Goal: Use online tool/utility: Utilize a website feature to perform a specific function

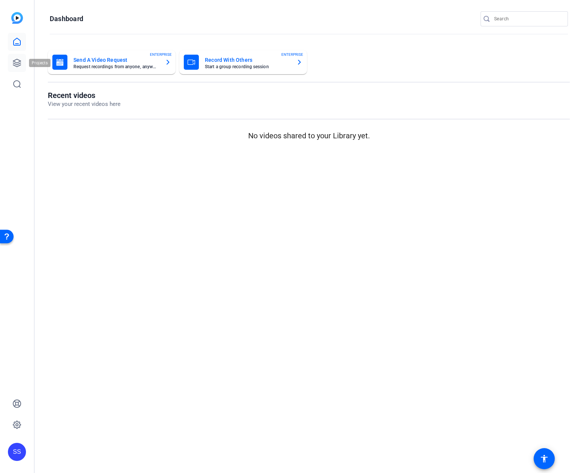
click at [15, 67] on link at bounding box center [17, 63] width 18 height 18
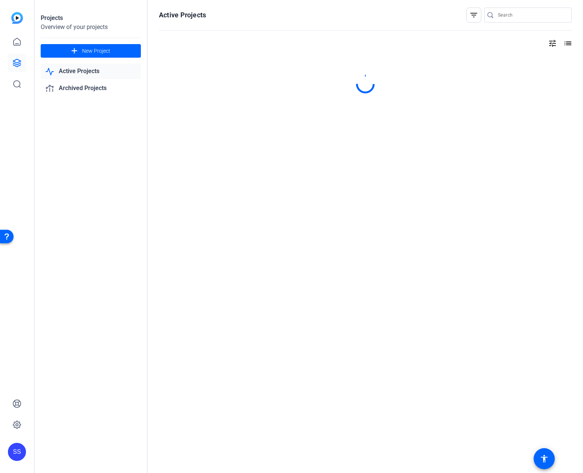
click at [74, 75] on link "Active Projects" at bounding box center [91, 71] width 100 height 15
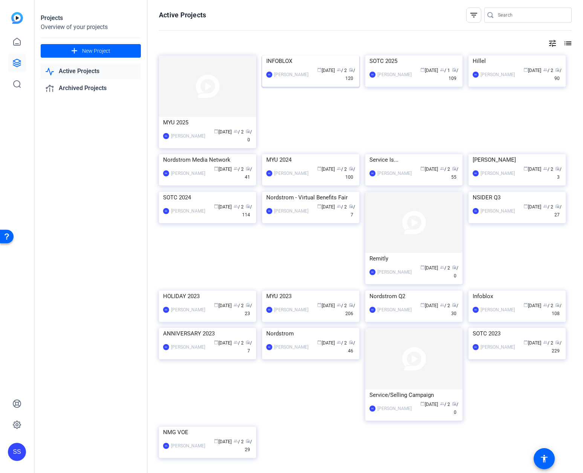
click at [273, 55] on img at bounding box center [310, 55] width 97 height 0
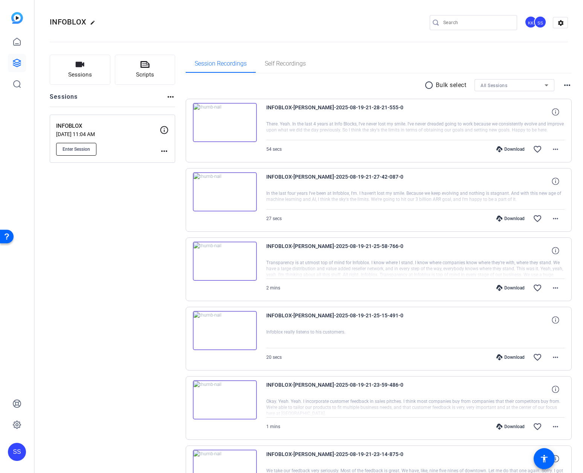
click at [88, 145] on button "Enter Session" at bounding box center [76, 149] width 40 height 13
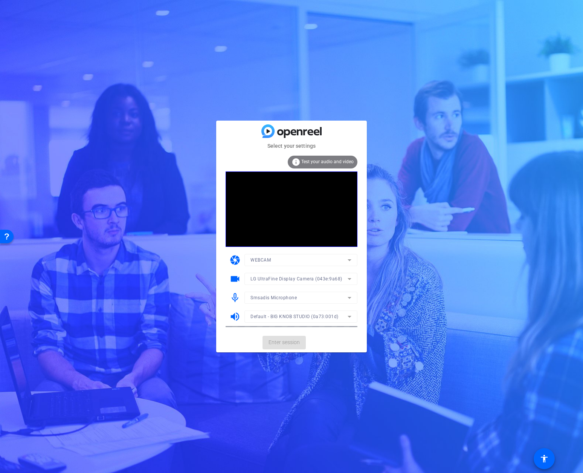
click at [286, 297] on mat-form-field "Smsadis Microphone" at bounding box center [301, 298] width 113 height 12
click at [286, 297] on span "Smsadis Microphone" at bounding box center [274, 297] width 46 height 5
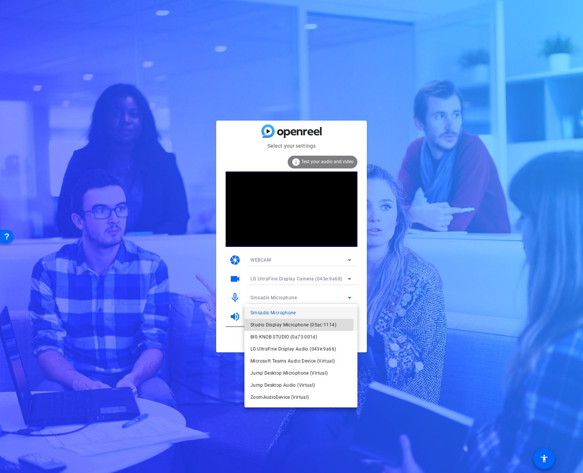
click at [288, 323] on span "Studio Display Microphone (05ac:1114)" at bounding box center [294, 324] width 86 height 9
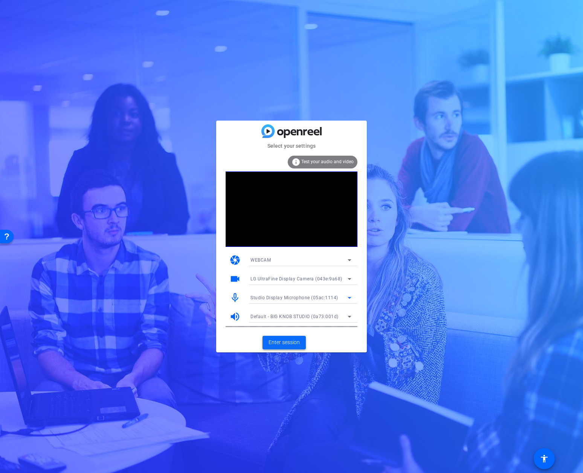
click at [291, 342] on span "Enter session" at bounding box center [284, 342] width 31 height 8
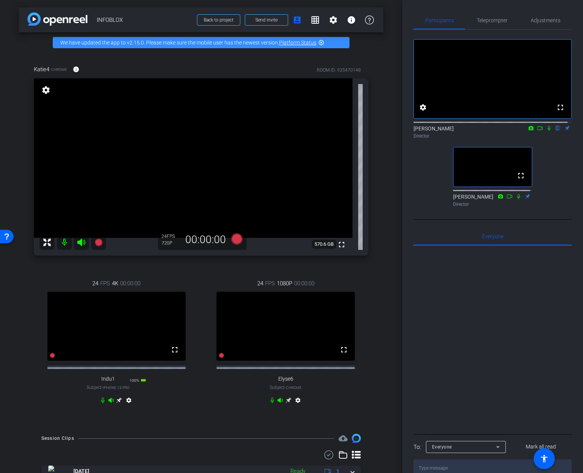
click at [117, 403] on icon at bounding box center [119, 401] width 6 height 6
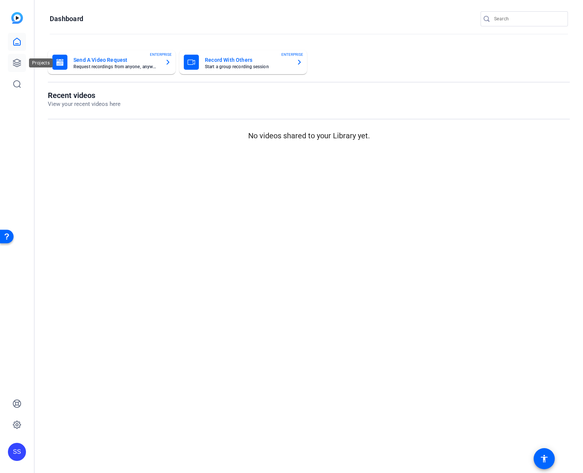
click at [16, 61] on icon at bounding box center [16, 62] width 9 height 9
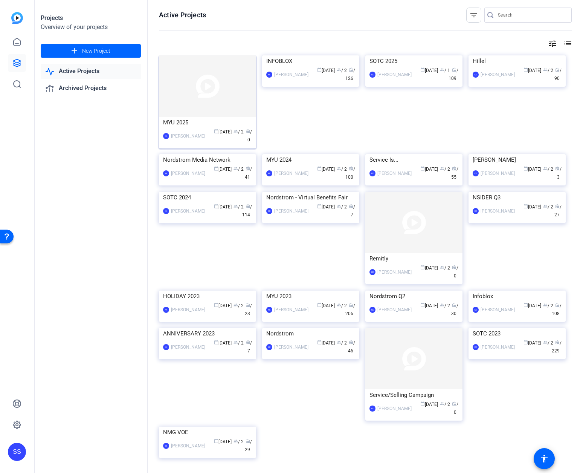
click at [197, 105] on img at bounding box center [207, 85] width 97 height 61
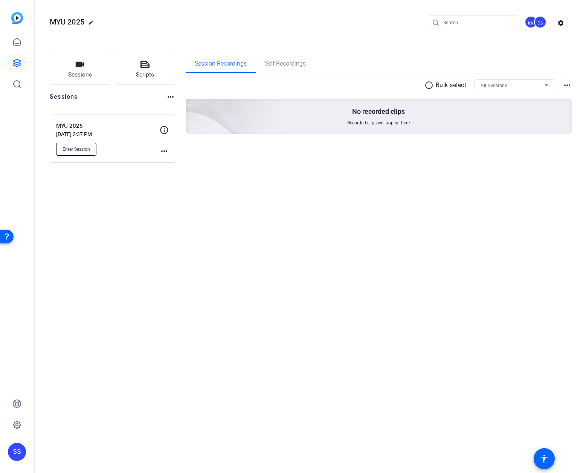
click at [84, 146] on span "Enter Session" at bounding box center [77, 149] width 28 height 6
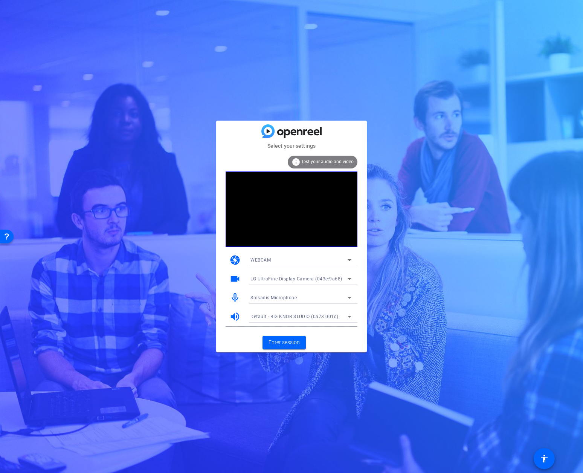
click at [303, 293] on mat-select "Smsadis Microphone" at bounding box center [301, 297] width 101 height 9
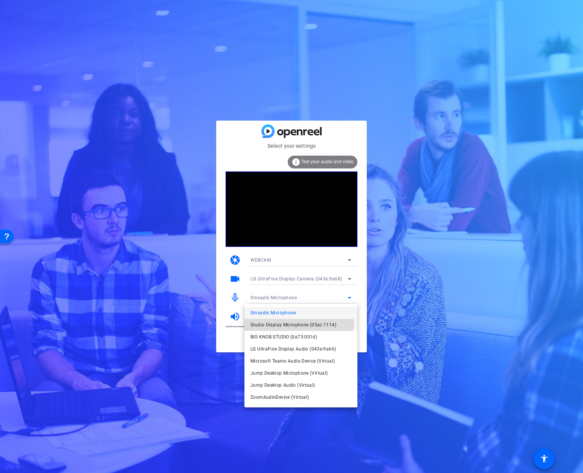
click at [294, 322] on span "Studio Display Microphone (05ac:1114)" at bounding box center [294, 324] width 86 height 9
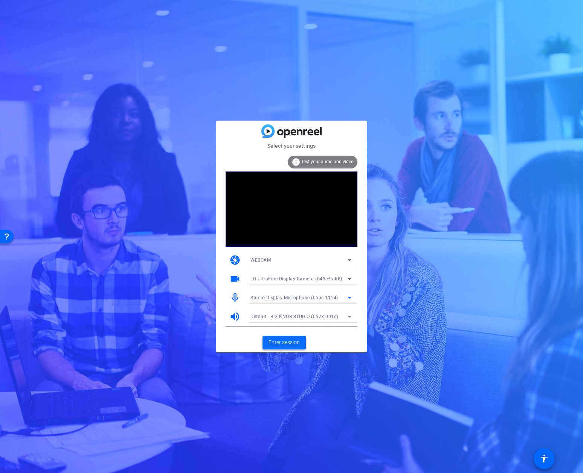
click at [292, 340] on span "Enter session" at bounding box center [284, 342] width 31 height 8
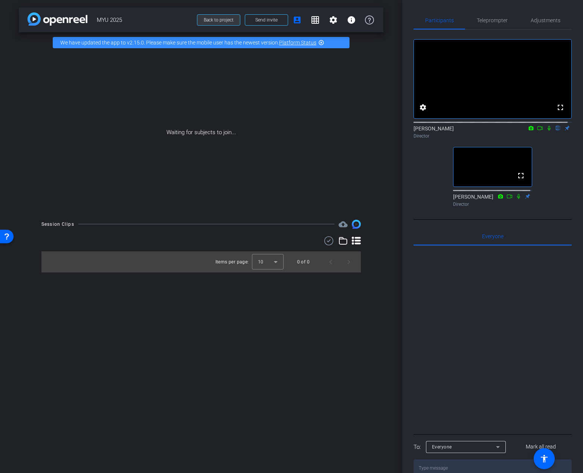
click at [216, 18] on span "Back to project" at bounding box center [219, 19] width 30 height 5
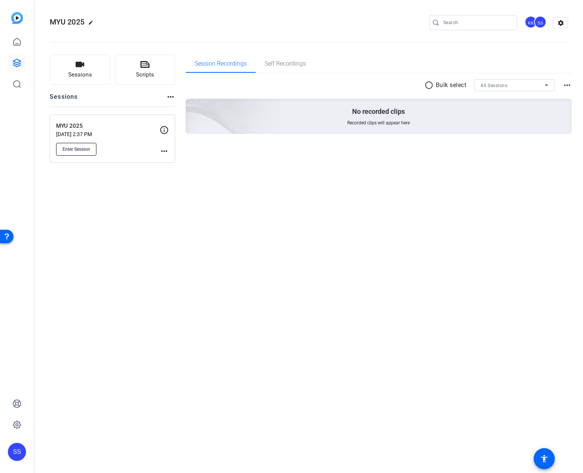
click at [87, 146] on span "Enter Session" at bounding box center [77, 149] width 28 height 6
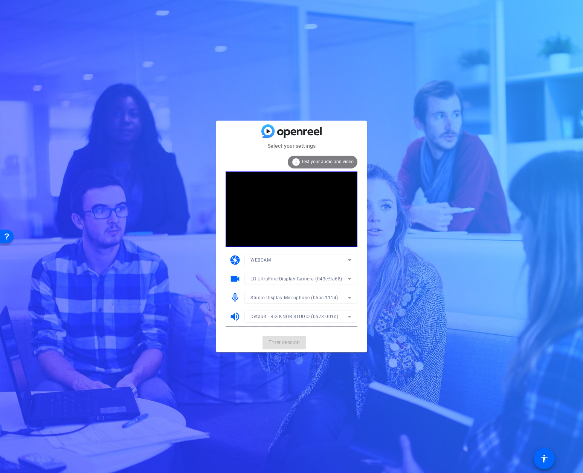
click at [285, 295] on mat-form-field "Studio Display Microphone (05ac:1114)" at bounding box center [301, 298] width 113 height 12
click at [285, 297] on span "Studio Display Microphone (05ac:1114)" at bounding box center [295, 297] width 88 height 5
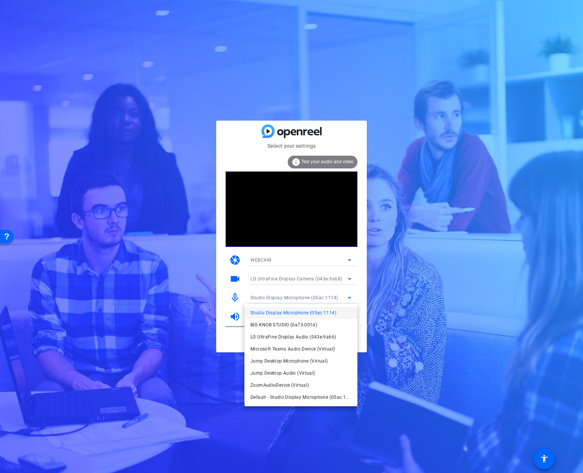
click at [361, 331] on div at bounding box center [291, 236] width 583 height 473
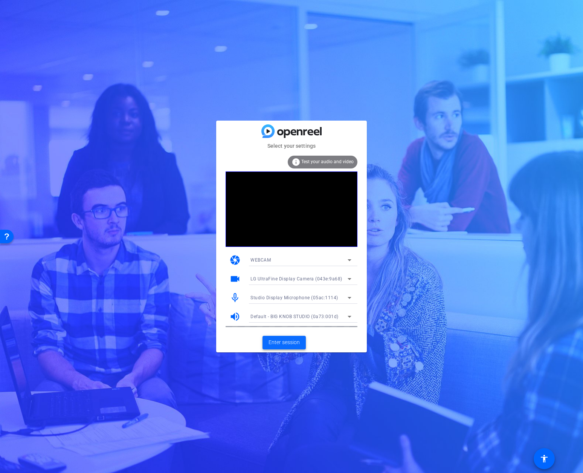
click at [295, 339] on span "Enter session" at bounding box center [284, 342] width 31 height 8
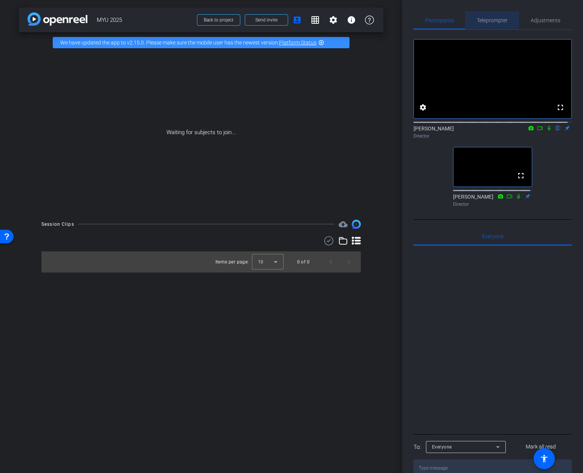
click at [489, 20] on span "Teleprompter" at bounding box center [492, 20] width 31 height 5
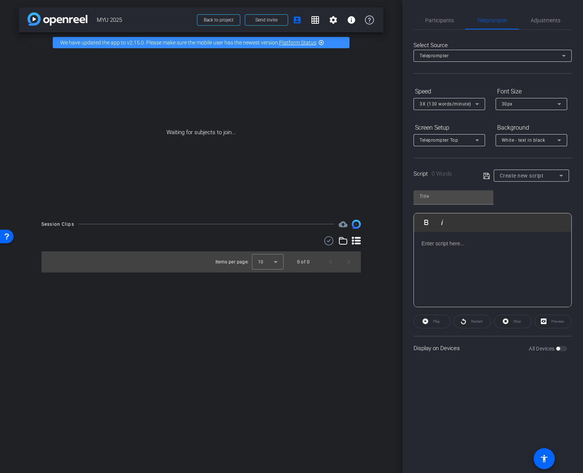
click at [543, 173] on span "Create new script" at bounding box center [522, 176] width 44 height 6
click at [540, 202] on span "[PERSON_NAME] – Supply Chain" at bounding box center [531, 202] width 63 height 9
type input "[PERSON_NAME] – Supply Chain"
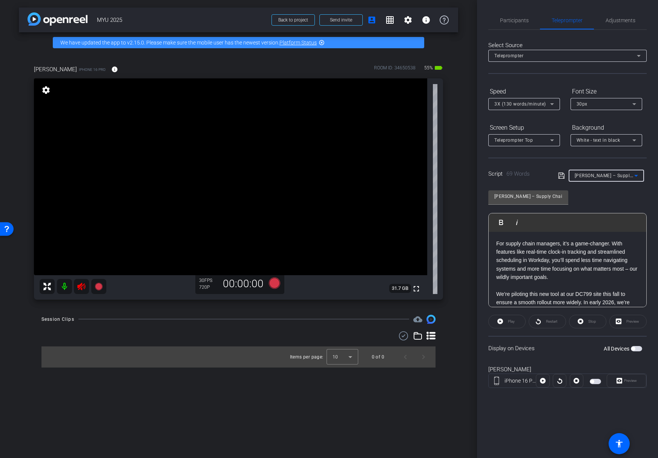
click at [516, 322] on div "Play" at bounding box center [506, 322] width 37 height 14
click at [503, 321] on div "Play" at bounding box center [506, 322] width 37 height 14
click at [583, 321] on div "Preview" at bounding box center [627, 322] width 37 height 14
click at [502, 387] on div "iPhone 16 Pro [GEOGRAPHIC_DATA]" at bounding box center [567, 380] width 158 height 14
click at [508, 384] on div "iPhone 16 Pro" at bounding box center [520, 381] width 32 height 8
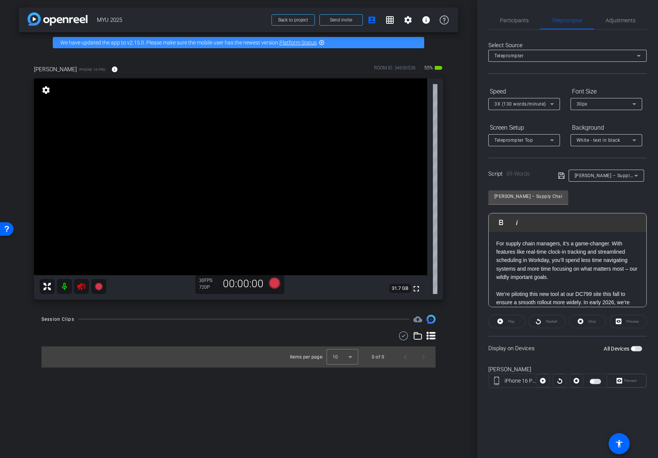
click at [583, 349] on span "button" at bounding box center [635, 348] width 11 height 5
click at [516, 323] on span at bounding box center [506, 321] width 37 height 18
click at [583, 322] on div "Preview" at bounding box center [627, 322] width 37 height 14
click at [583, 323] on div "Preview" at bounding box center [627, 322] width 37 height 14
click at [583, 321] on div "Preview" at bounding box center [627, 322] width 37 height 14
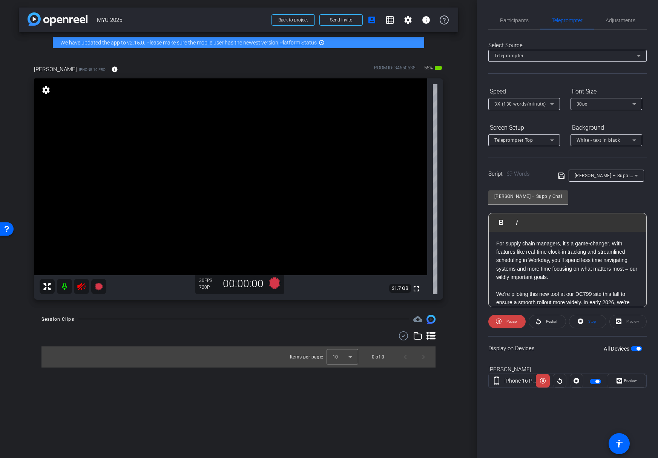
click at [583, 322] on div "Preview" at bounding box center [627, 322] width 37 height 14
click at [583, 321] on div "Preview" at bounding box center [627, 322] width 37 height 14
click at [583, 321] on span at bounding box center [587, 321] width 37 height 18
click at [517, 322] on span at bounding box center [506, 321] width 37 height 18
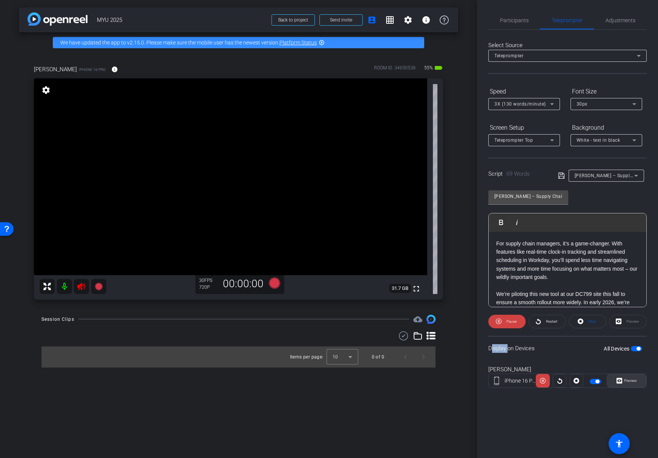
click at [583, 382] on span "Preview" at bounding box center [630, 380] width 13 height 4
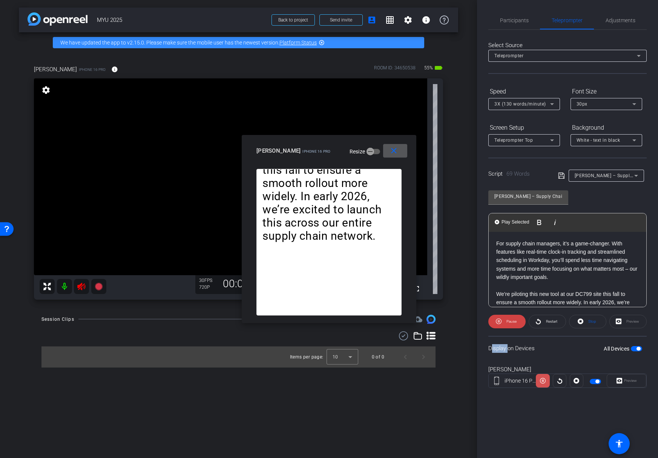
click at [542, 381] on icon at bounding box center [543, 381] width 6 height 6
click at [542, 382] on icon at bounding box center [543, 381] width 6 height 6
click at [544, 383] on icon at bounding box center [543, 381] width 6 height 6
click at [557, 382] on icon at bounding box center [560, 380] width 6 height 11
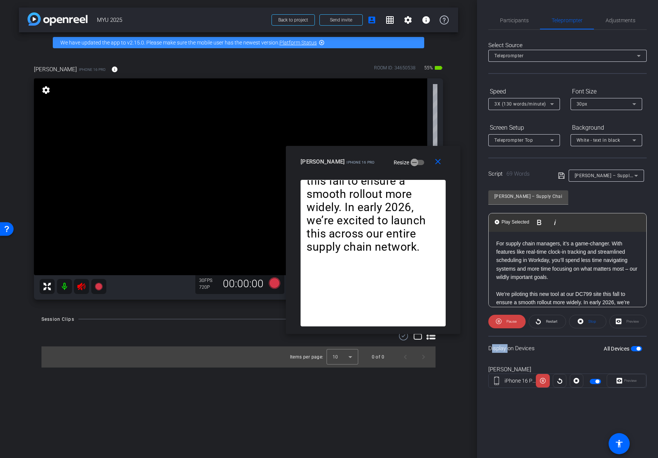
drag, startPoint x: 413, startPoint y: 322, endPoint x: 458, endPoint y: 333, distance: 45.4
click at [458, 333] on div "For supply chain managers, it’s a game-changer. With features like real-time cl…" at bounding box center [373, 257] width 174 height 154
click at [78, 287] on icon at bounding box center [81, 287] width 8 height 8
click at [80, 287] on icon at bounding box center [81, 287] width 8 height 8
click at [500, 320] on icon at bounding box center [499, 321] width 6 height 9
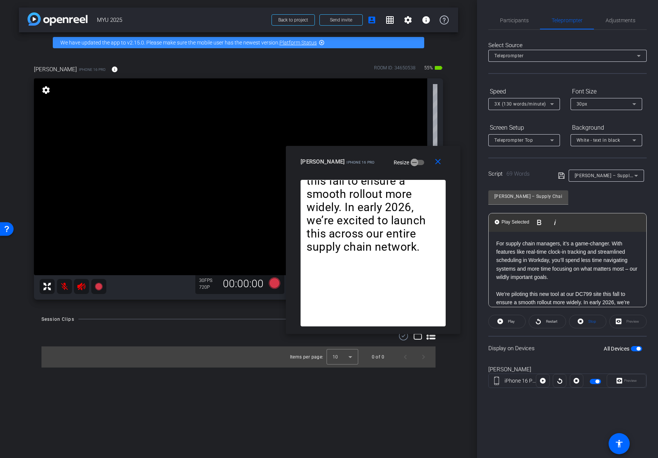
click at [522, 348] on div "Display on Devices All Devices" at bounding box center [567, 348] width 158 height 24
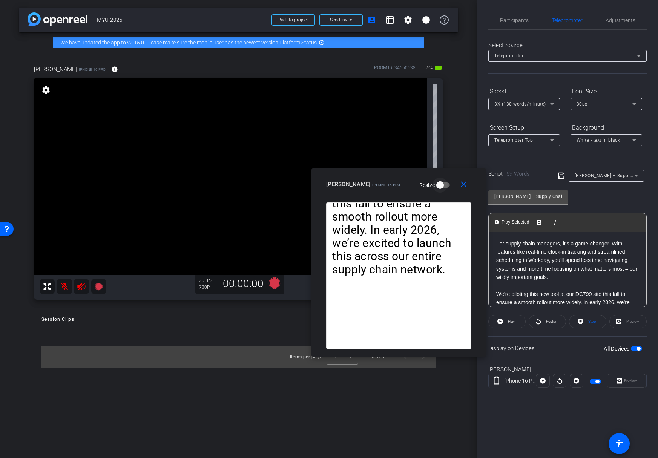
drag, startPoint x: 383, startPoint y: 162, endPoint x: 408, endPoint y: 184, distance: 33.9
click at [436, 184] on icon "button" at bounding box center [439, 185] width 7 height 7
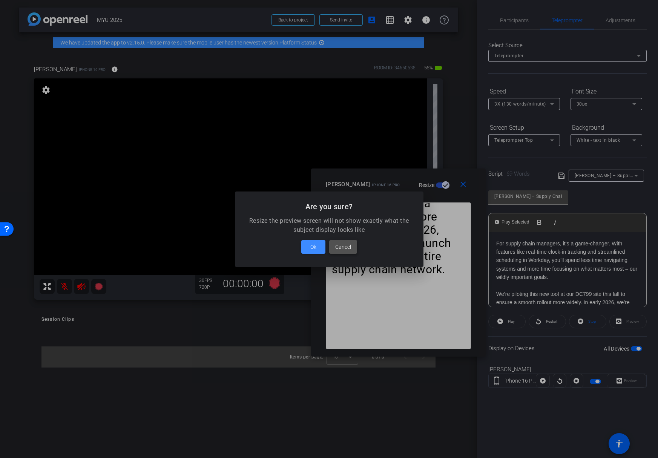
click at [342, 248] on span "Cancel" at bounding box center [343, 246] width 16 height 9
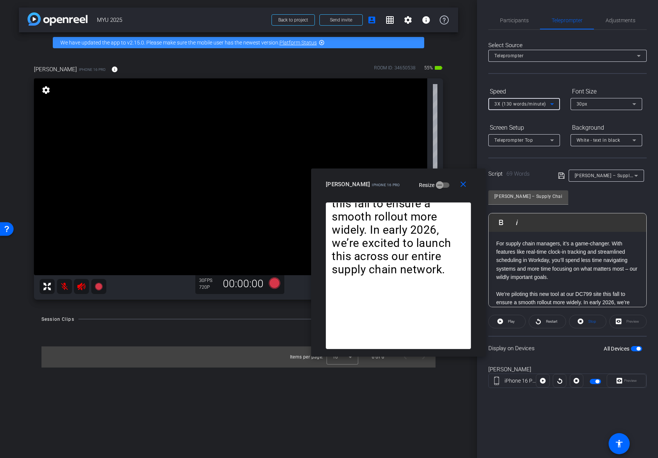
click at [554, 104] on icon at bounding box center [551, 103] width 9 height 9
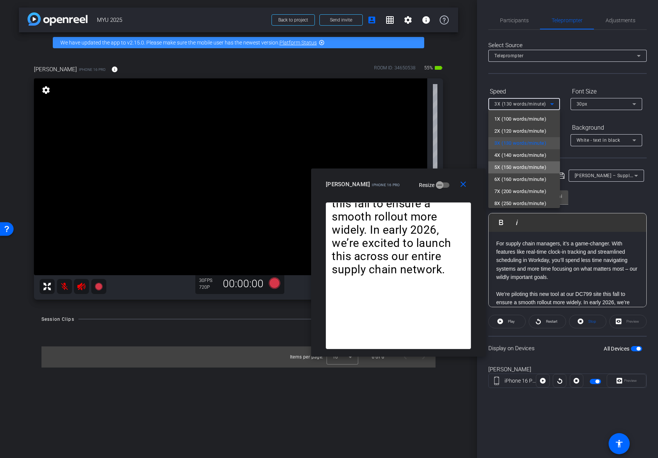
click at [532, 163] on span "5X (150 words/minute)" at bounding box center [520, 167] width 52 height 9
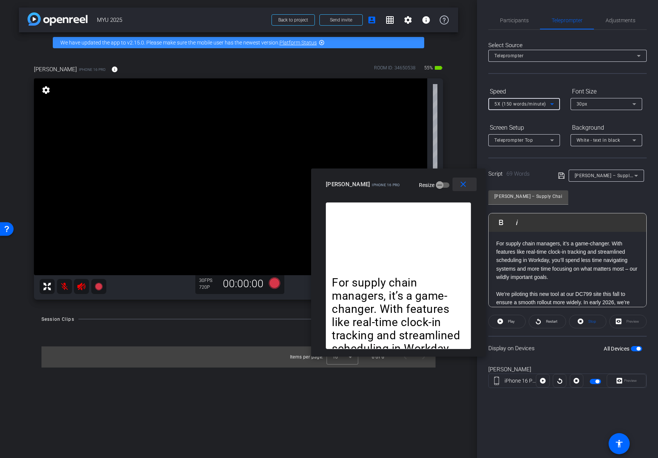
click at [464, 185] on mat-icon "close" at bounding box center [462, 184] width 9 height 9
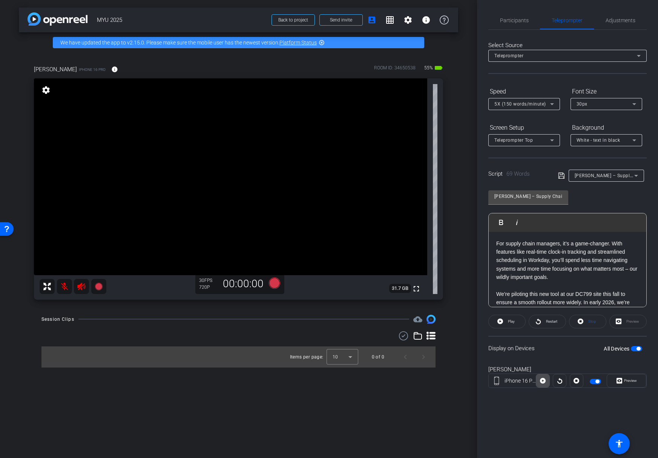
click at [543, 383] on icon at bounding box center [543, 381] width 6 height 6
click at [583, 377] on span "Preview" at bounding box center [629, 380] width 15 height 11
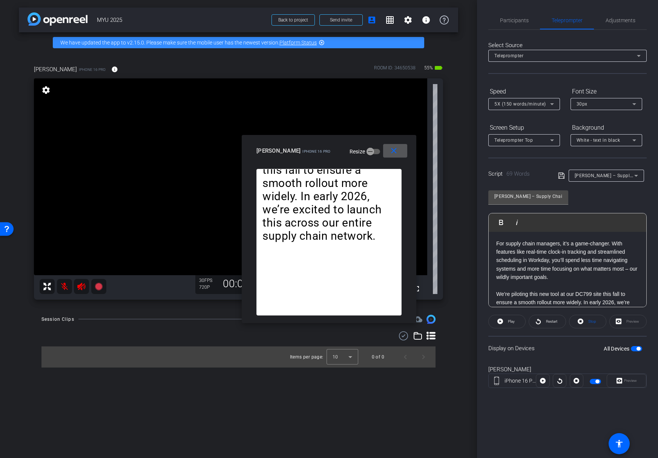
click at [388, 150] on span at bounding box center [395, 151] width 24 height 18
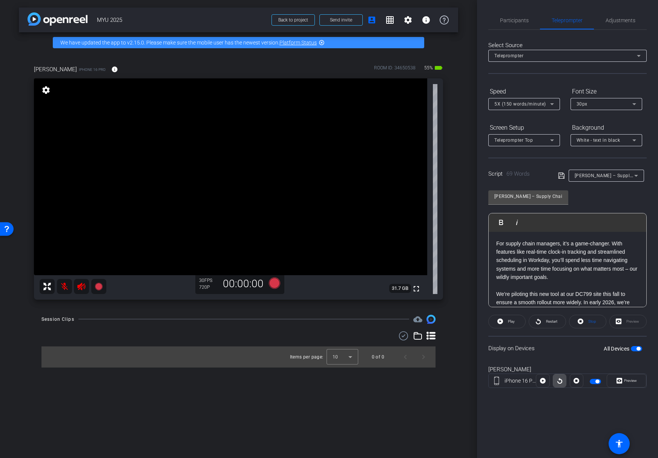
click at [560, 378] on icon at bounding box center [560, 380] width 6 height 11
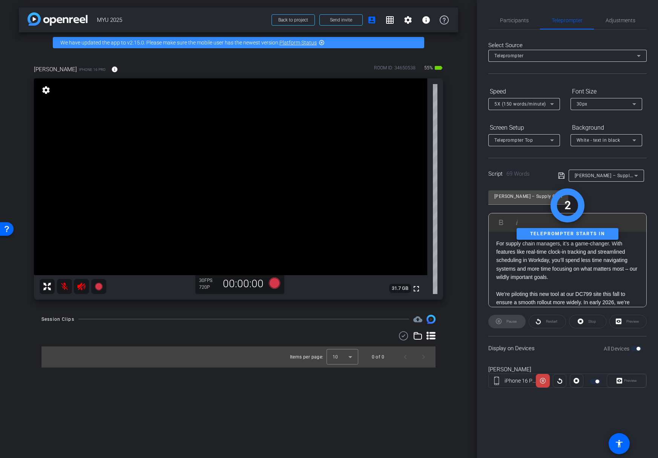
click at [583, 380] on div "Preview" at bounding box center [626, 381] width 40 height 14
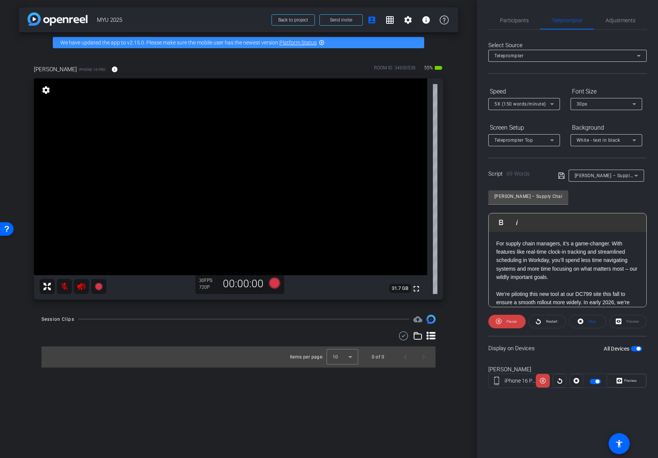
click at [583, 379] on icon at bounding box center [619, 381] width 6 height 6
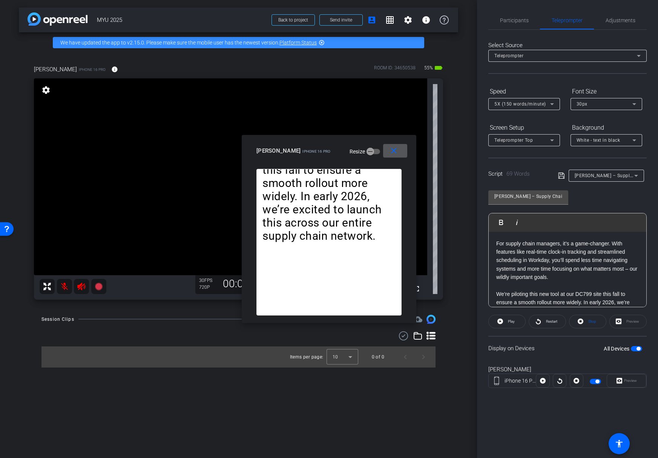
click at [394, 150] on mat-icon "close" at bounding box center [393, 150] width 9 height 9
